Goal: Use online tool/utility: Use online tool/utility

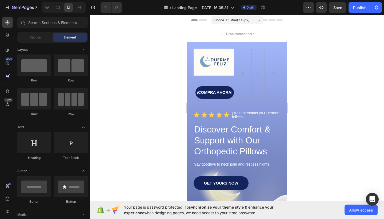
click at [252, 24] on div "iPhone 13 Mini ( 375 px)" at bounding box center [237, 20] width 52 height 8
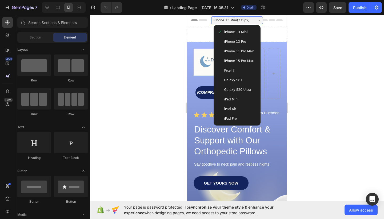
click at [242, 61] on span "iPhone 15 Pro Max" at bounding box center [240, 60] width 30 height 5
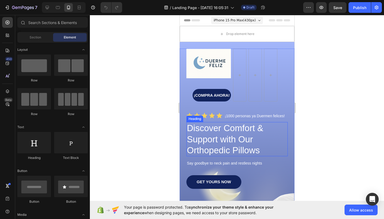
click at [329, 154] on div at bounding box center [237, 117] width 295 height 204
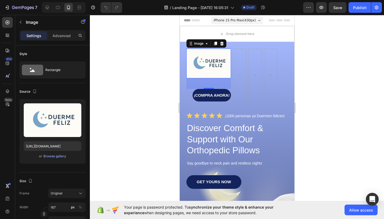
click at [157, 95] on div at bounding box center [237, 117] width 295 height 204
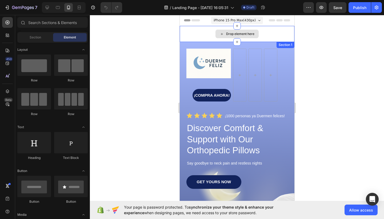
click at [223, 32] on icon at bounding box center [222, 34] width 4 height 5
click at [226, 36] on div "Drop element here" at bounding box center [236, 34] width 43 height 9
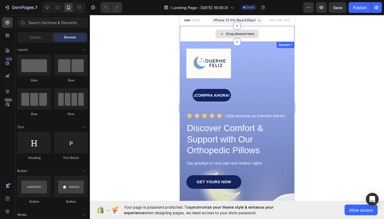
click at [226, 36] on div "Drop element here" at bounding box center [236, 34] width 43 height 9
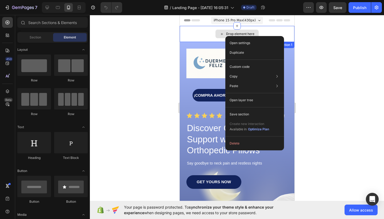
click at [224, 35] on div "Drop element here" at bounding box center [236, 34] width 43 height 9
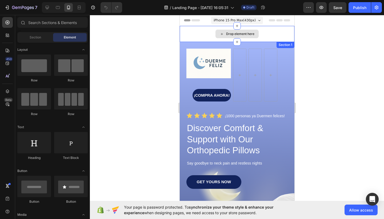
click at [224, 35] on div "Drop element here" at bounding box center [236, 34] width 43 height 9
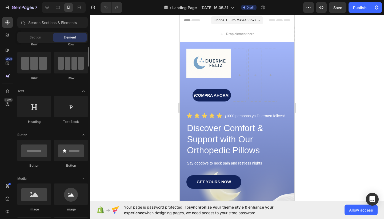
scroll to position [37, 0]
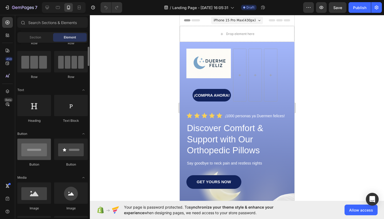
click at [40, 152] on div at bounding box center [34, 149] width 34 height 21
click at [43, 152] on div at bounding box center [34, 149] width 34 height 21
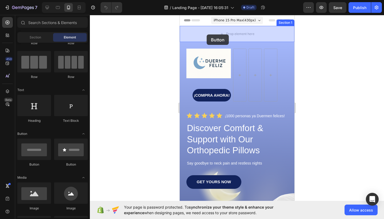
drag, startPoint x: 216, startPoint y: 164, endPoint x: 204, endPoint y: 38, distance: 126.1
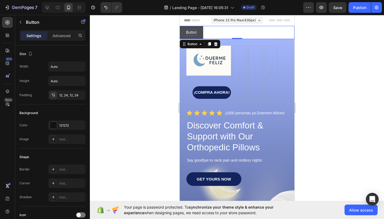
click at [196, 31] on p "Button" at bounding box center [191, 32] width 11 height 7
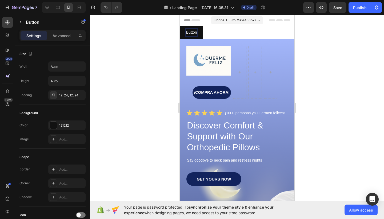
click at [215, 33] on div "Button Button 0" at bounding box center [237, 32] width 115 height 13
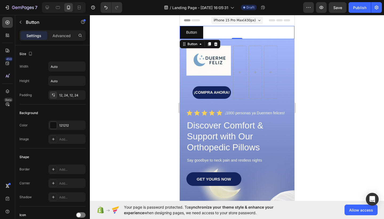
click at [215, 33] on div "Button Button 0" at bounding box center [237, 32] width 115 height 13
click at [51, 129] on div "121212" at bounding box center [66, 125] width 37 height 10
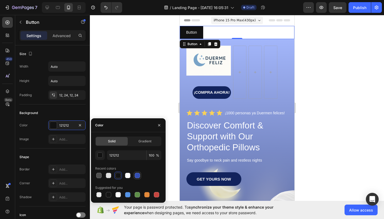
click at [137, 176] on div at bounding box center [137, 175] width 5 height 5
type input "334FB4"
click at [150, 80] on div at bounding box center [237, 117] width 295 height 204
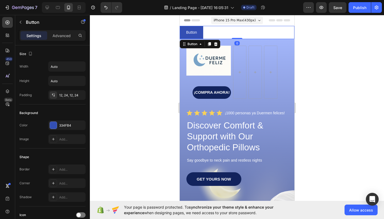
click at [223, 32] on div "Button Button 0" at bounding box center [237, 32] width 115 height 13
click at [201, 32] on button "Button" at bounding box center [191, 32] width 23 height 13
click at [214, 33] on div "Button Button 0" at bounding box center [237, 32] width 115 height 13
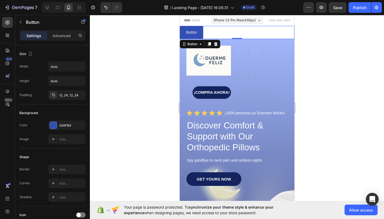
click at [214, 33] on div "Button Button 0" at bounding box center [237, 32] width 115 height 13
drag, startPoint x: 238, startPoint y: 38, endPoint x: 233, endPoint y: 43, distance: 6.8
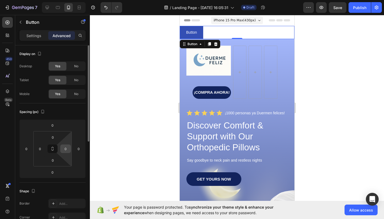
click at [70, 145] on div "0" at bounding box center [65, 148] width 11 height 9
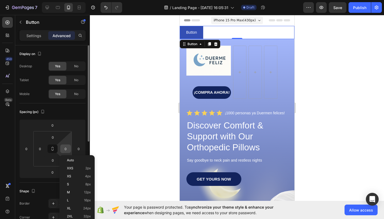
click at [70, 145] on div "0" at bounding box center [65, 148] width 11 height 9
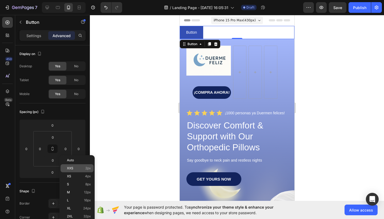
click at [74, 167] on p "XXS 2px" at bounding box center [79, 168] width 24 height 4
type input "2"
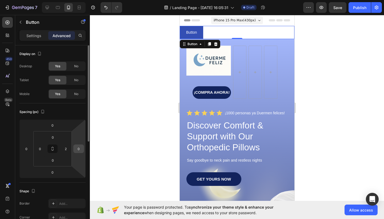
click at [77, 149] on input "0" at bounding box center [79, 149] width 8 height 8
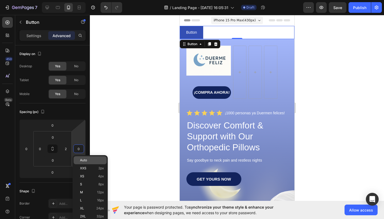
click at [82, 159] on span "Auto" at bounding box center [83, 160] width 7 height 4
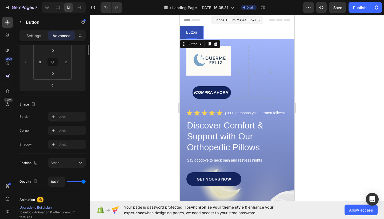
scroll to position [0, 0]
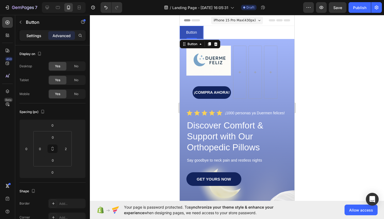
click at [36, 35] on p "Settings" at bounding box center [33, 36] width 15 height 6
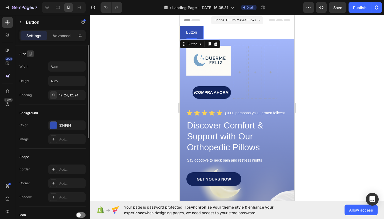
click at [33, 53] on button "button" at bounding box center [30, 53] width 6 height 6
click at [37, 54] on div "Size" at bounding box center [52, 54] width 66 height 9
click at [113, 77] on div at bounding box center [237, 117] width 295 height 204
